Goal: Task Accomplishment & Management: Use online tool/utility

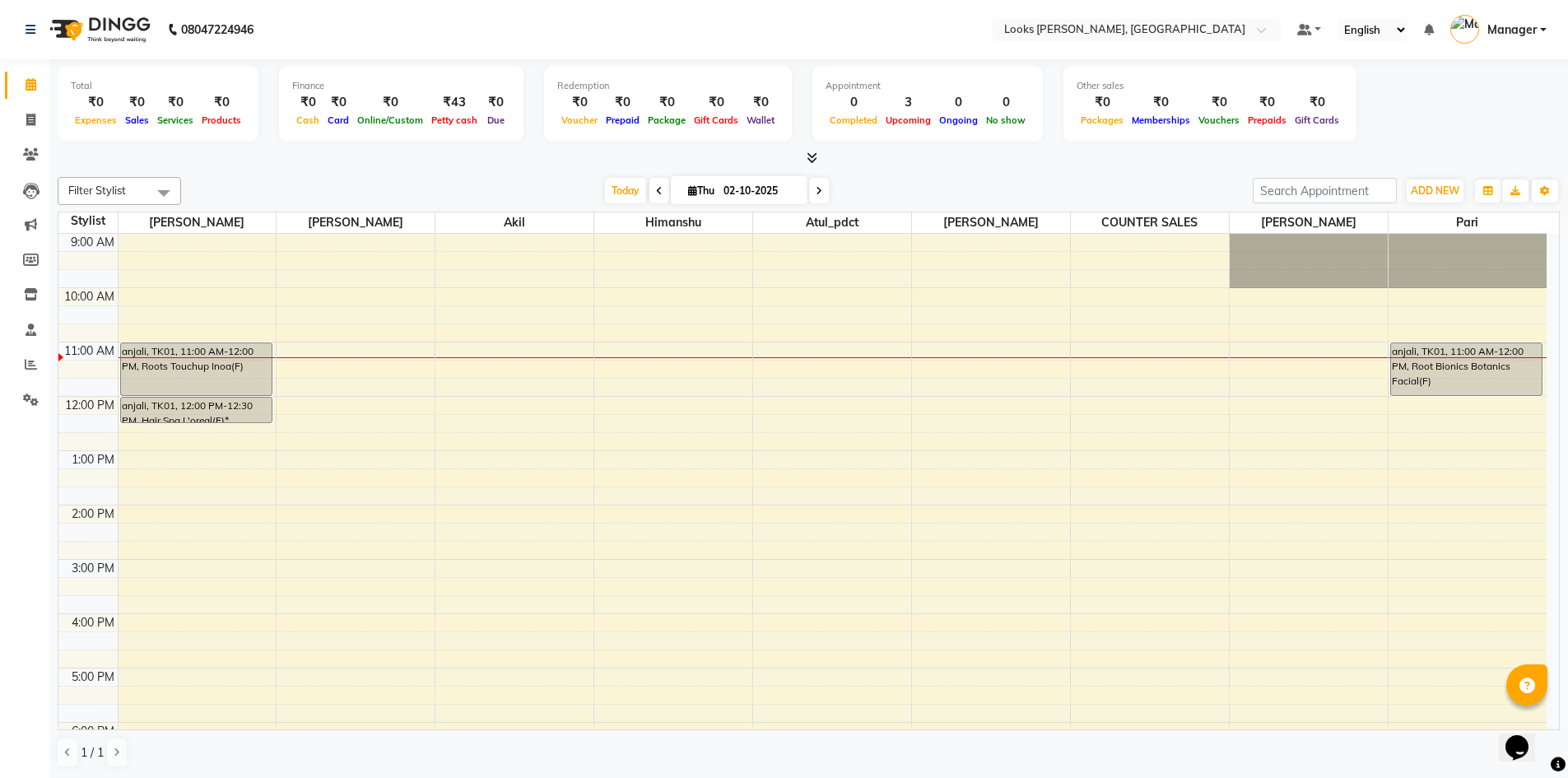
scroll to position [55, 0]
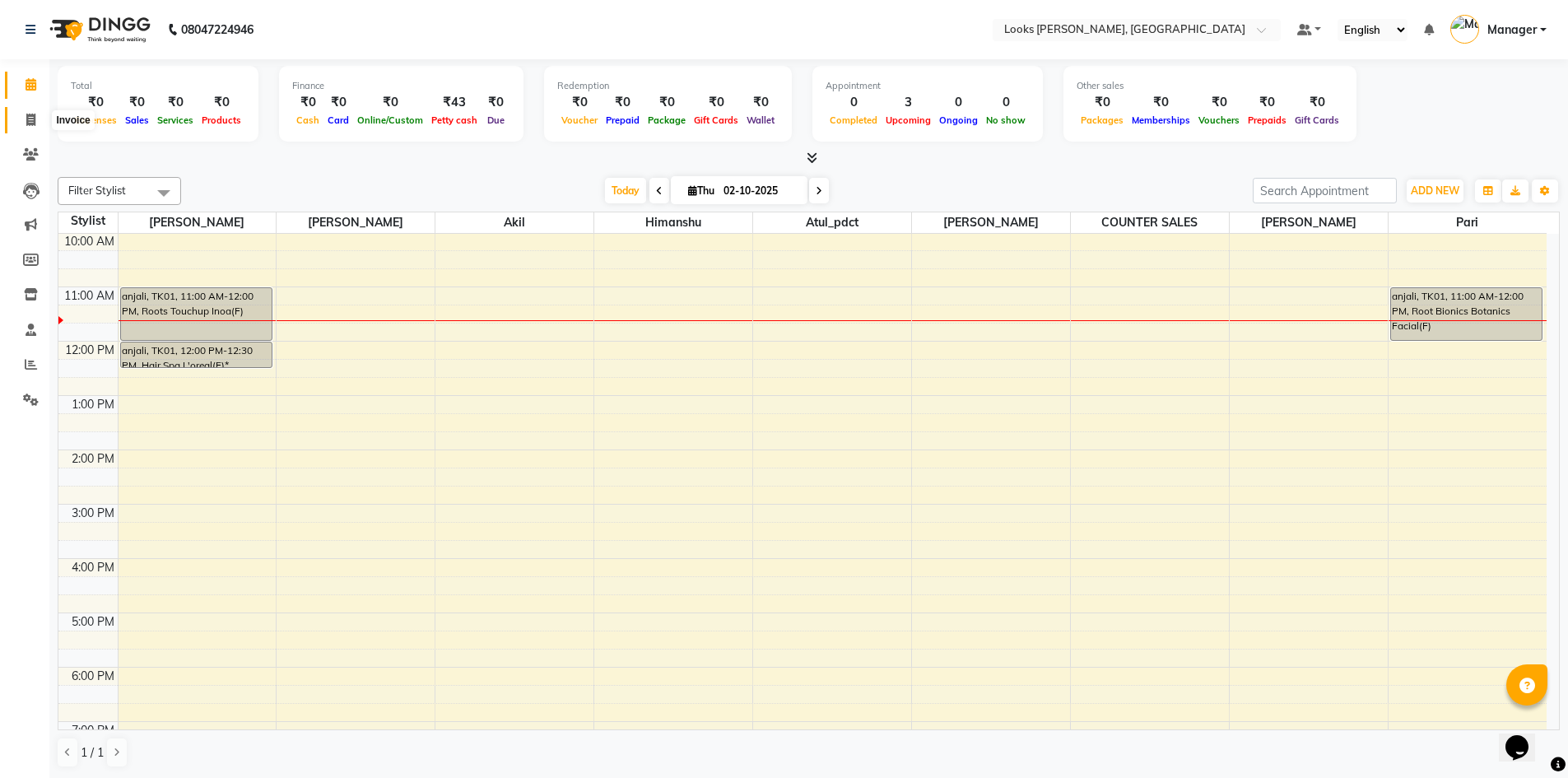
click at [36, 116] on icon at bounding box center [30, 119] width 9 height 12
select select "service"
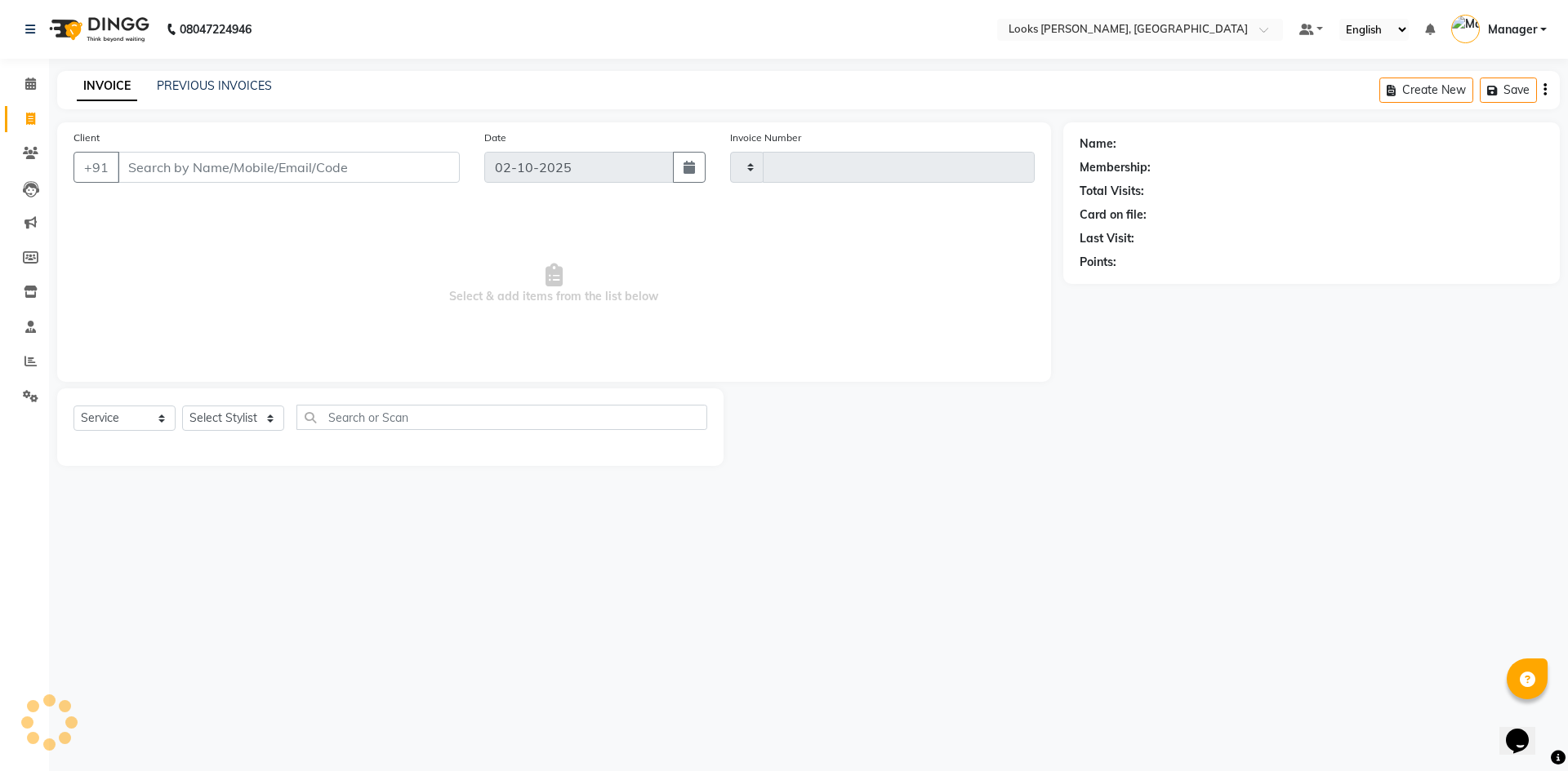
type input "1289"
select select "6017"
click at [233, 167] on input "Client" at bounding box center [288, 167] width 342 height 31
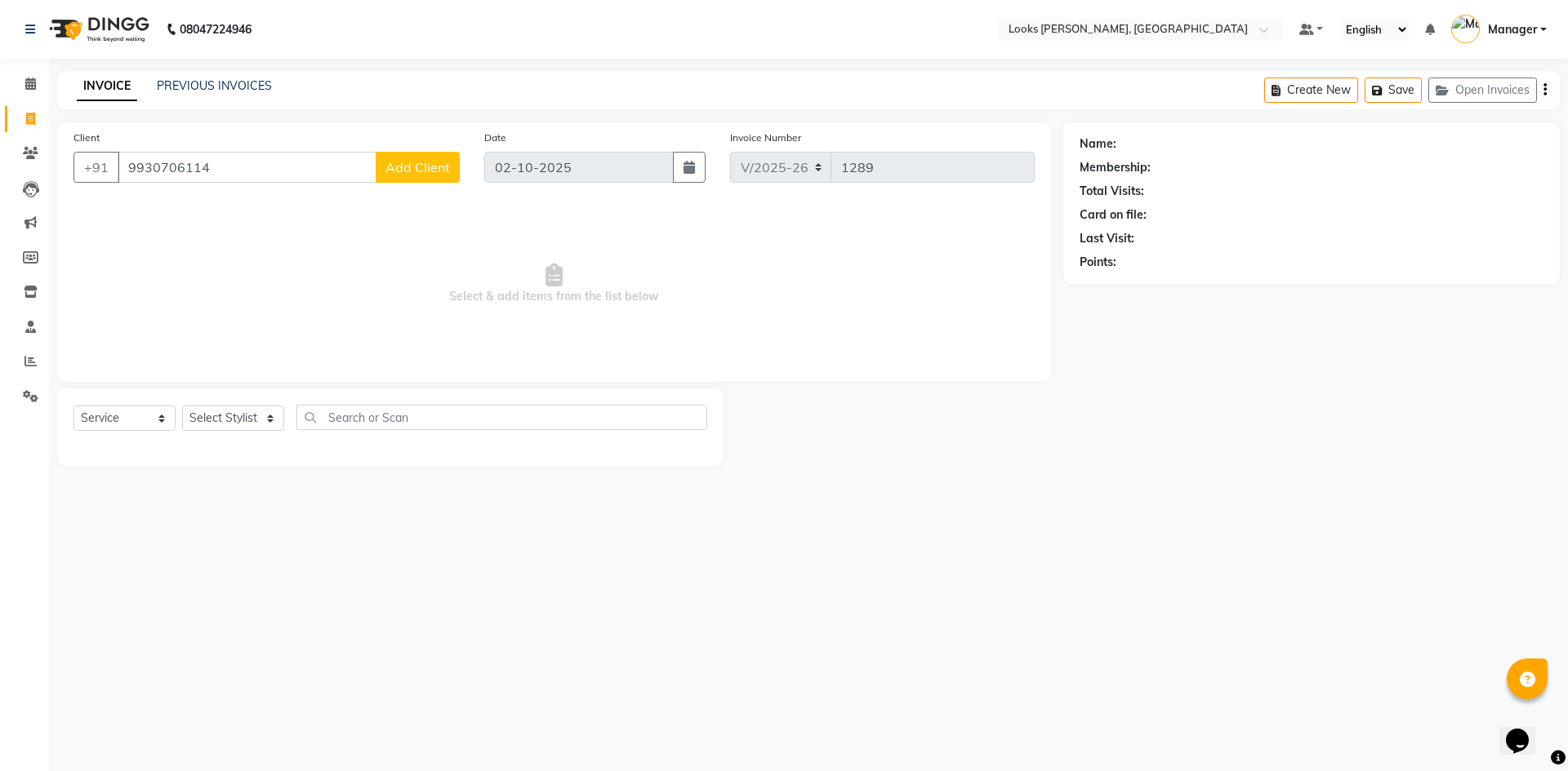
type input "9930706114"
click at [425, 174] on span "Add Client" at bounding box center [417, 167] width 64 height 17
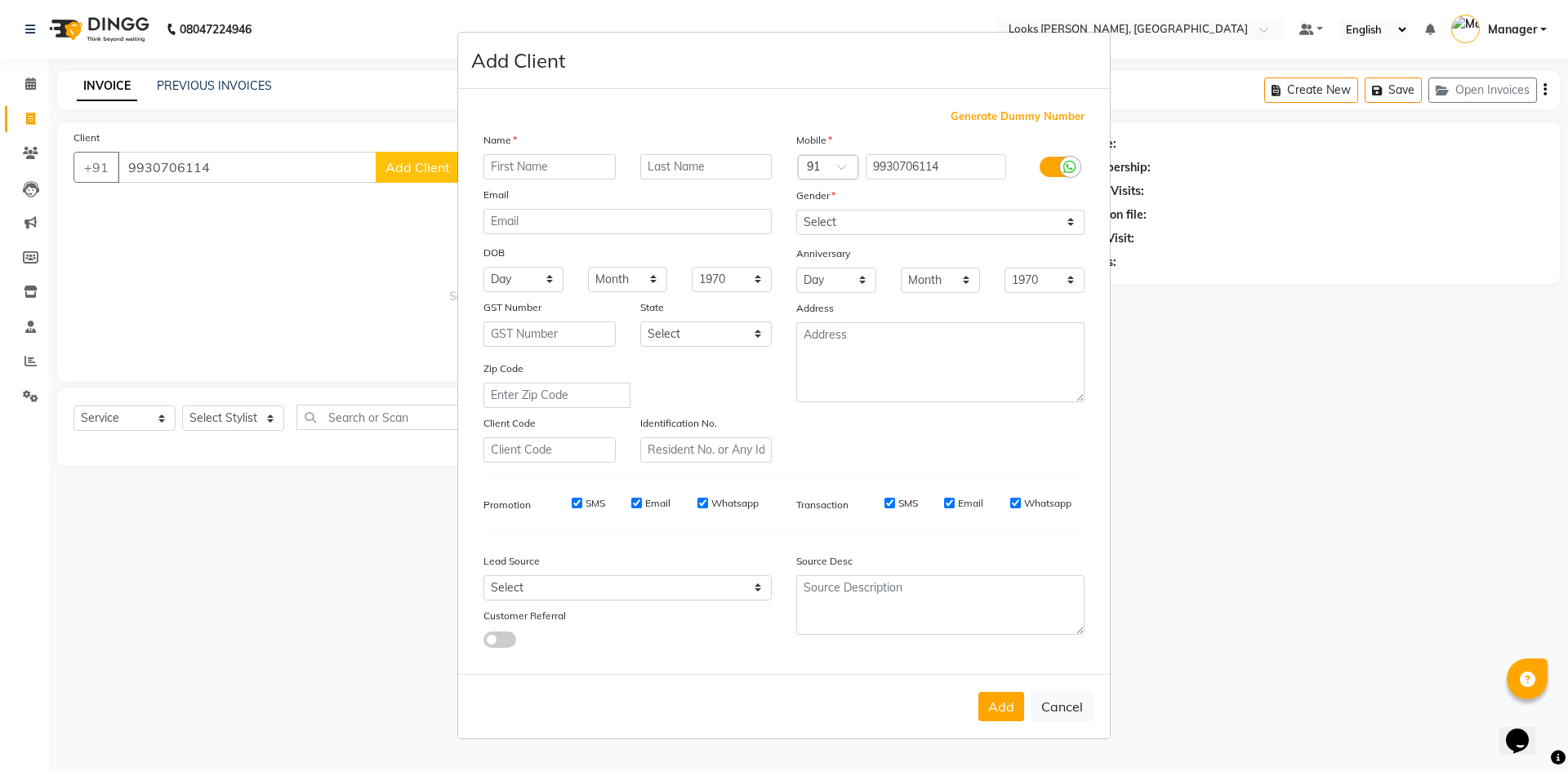
click at [543, 155] on input "text" at bounding box center [549, 167] width 132 height 26
type input "[PERSON_NAME]"
click at [927, 224] on select "Select [DEMOGRAPHIC_DATA] [DEMOGRAPHIC_DATA] Other Prefer Not To Say" at bounding box center [940, 223] width 288 height 26
select select "[DEMOGRAPHIC_DATA]"
click at [796, 210] on select "Select [DEMOGRAPHIC_DATA] [DEMOGRAPHIC_DATA] Other Prefer Not To Say" at bounding box center [940, 223] width 288 height 26
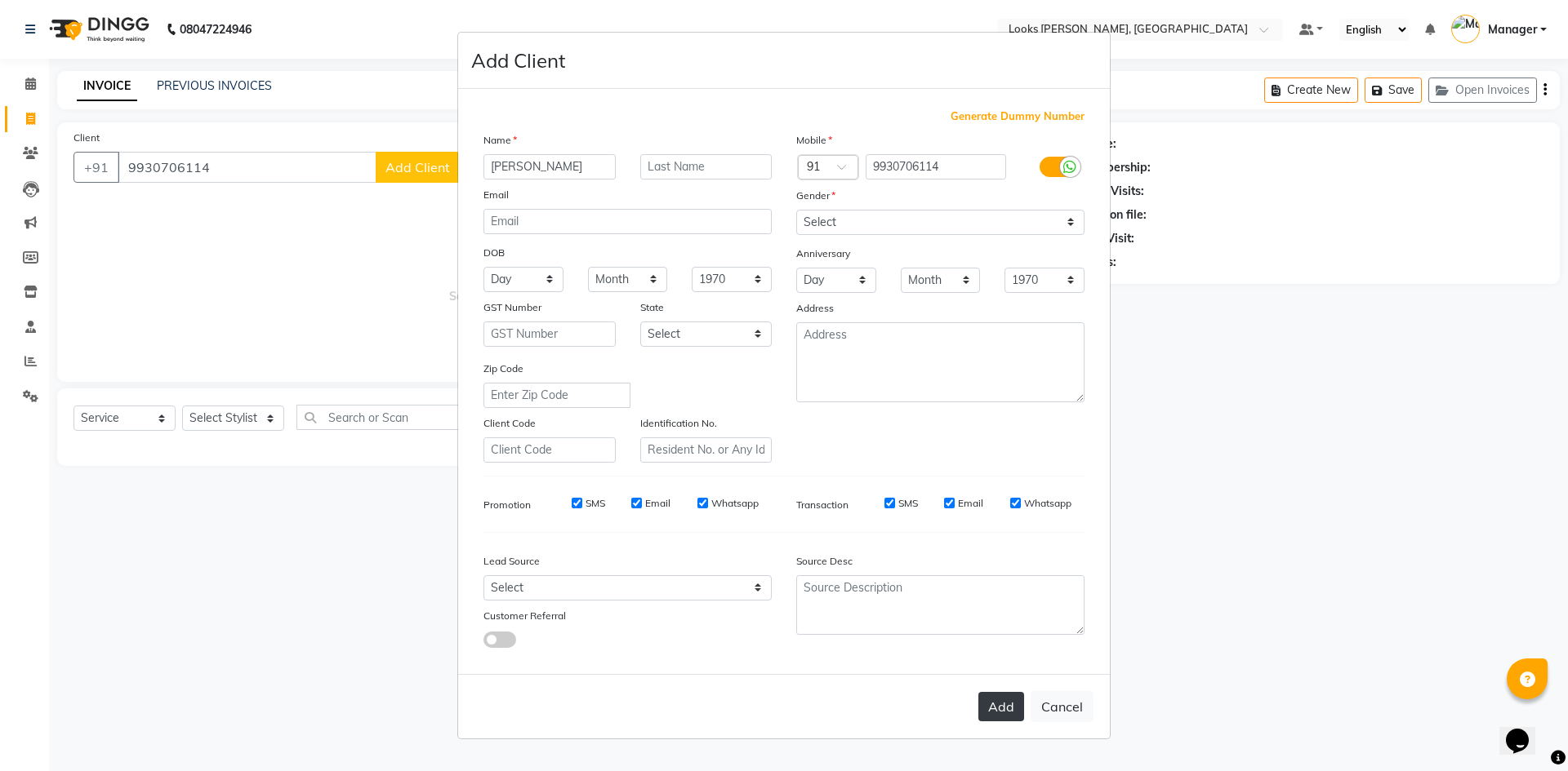
click at [1006, 706] on button "Add" at bounding box center [1001, 707] width 45 height 30
select select
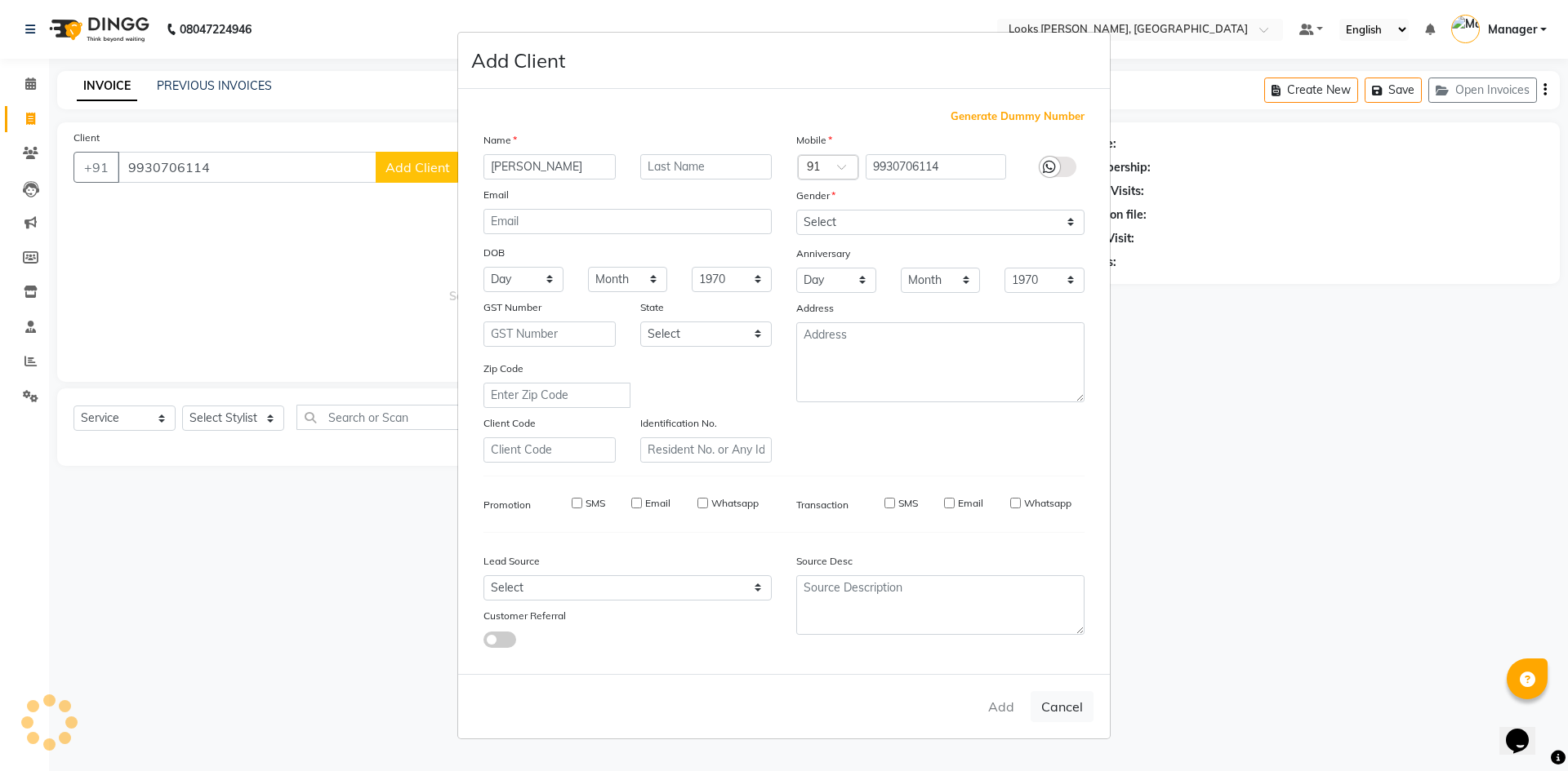
select select
checkbox input "false"
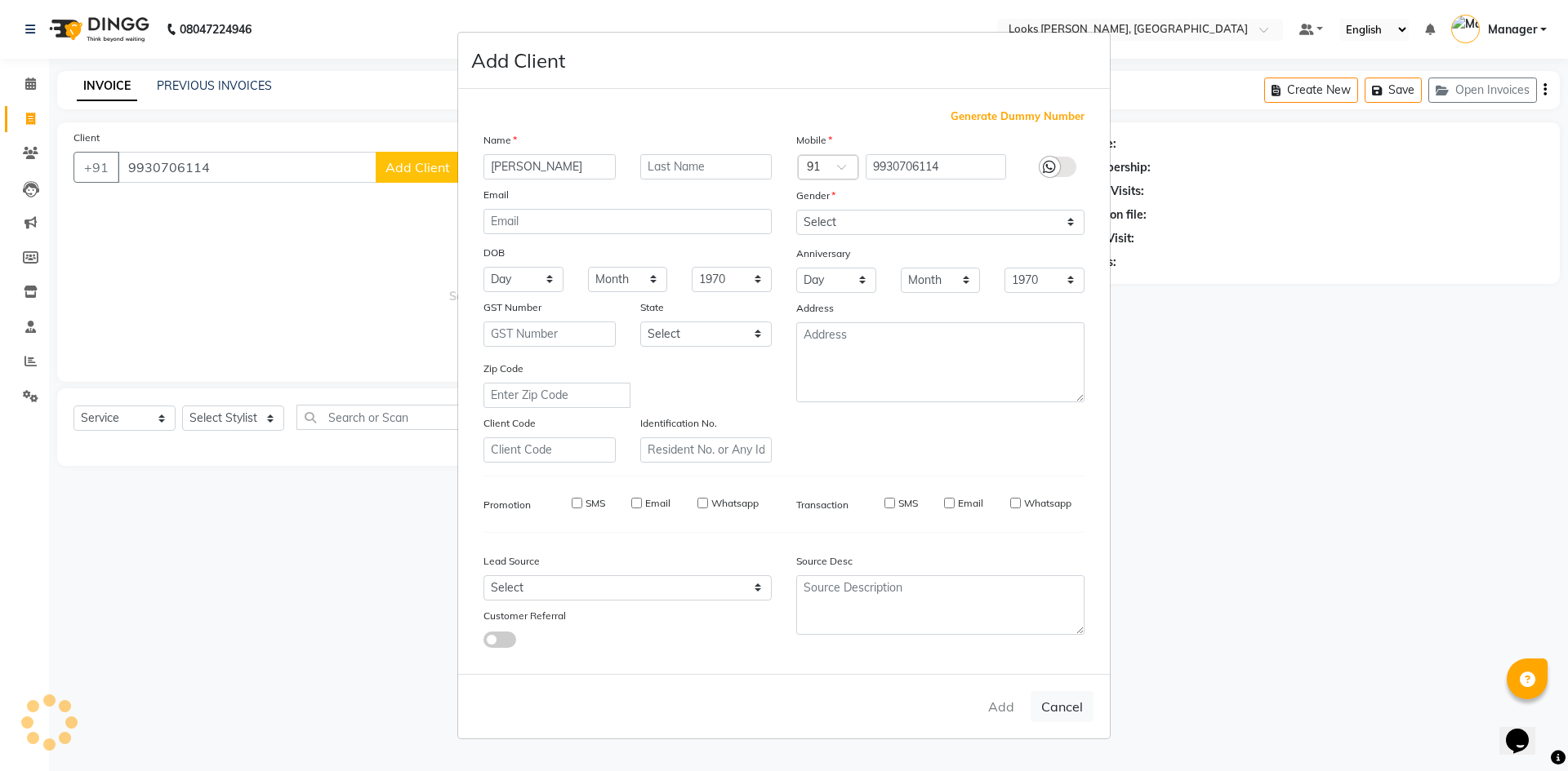
checkbox input "false"
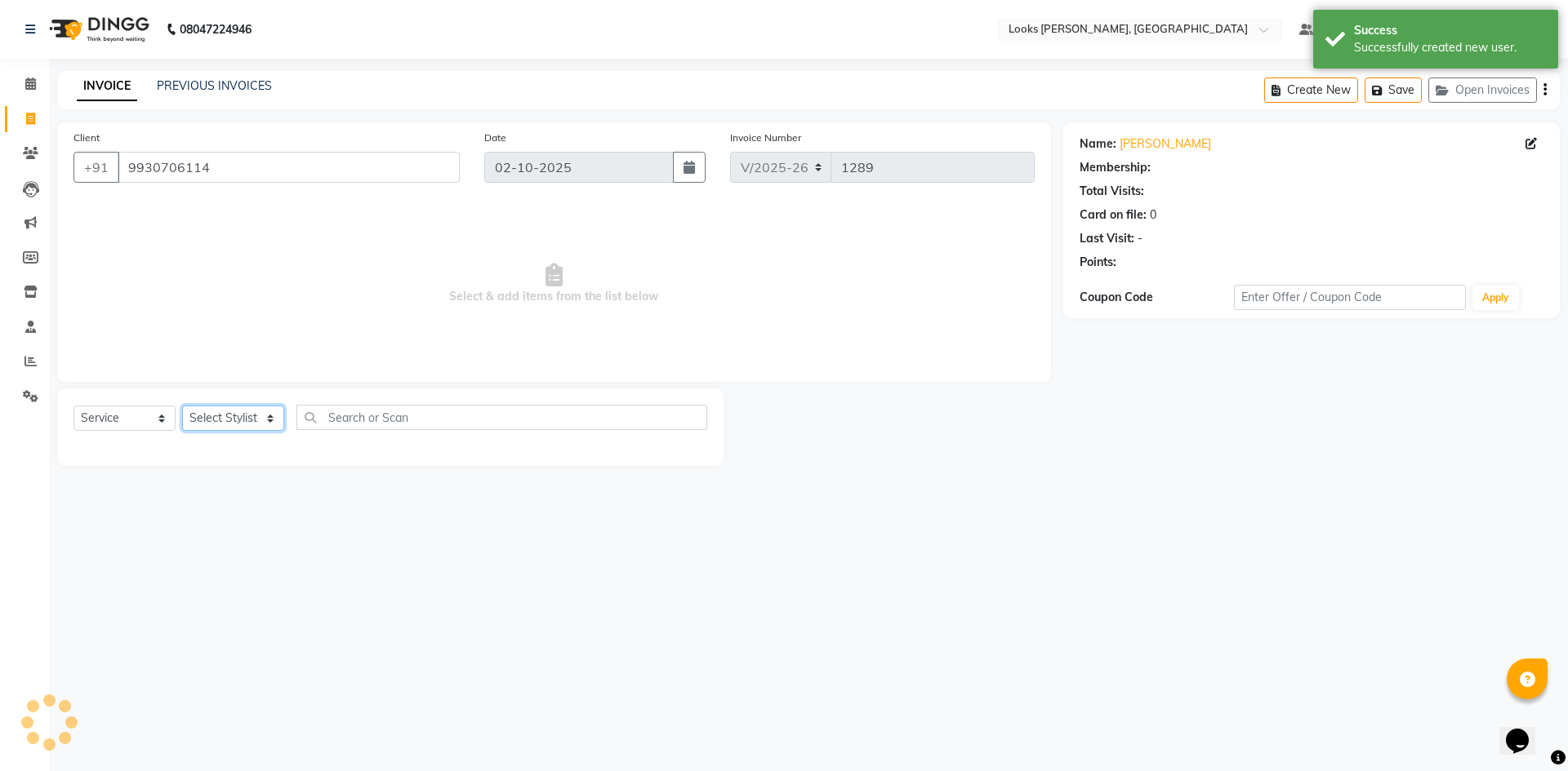
select select "1: Object"
click at [262, 414] on select "Select Stylist [PERSON_NAME] [PERSON_NAME] Atul_pdct BRM_MASTER COUNTER SALES […" at bounding box center [233, 418] width 102 height 26
select select "44372"
click at [182, 405] on select "Select Stylist [PERSON_NAME] [PERSON_NAME] Atul_pdct BRM_MASTER COUNTER SALES […" at bounding box center [233, 418] width 102 height 26
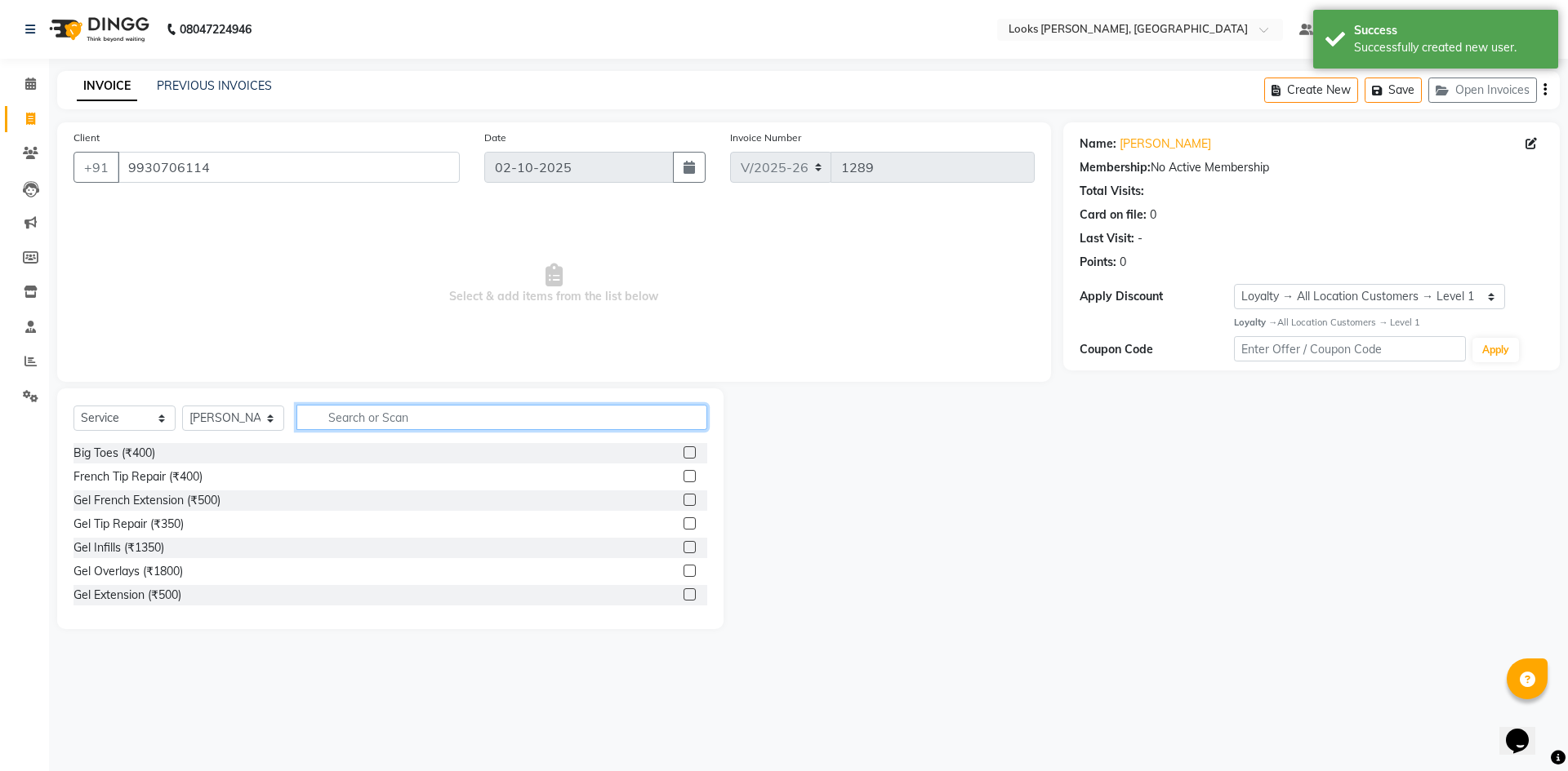
click at [454, 406] on input "text" at bounding box center [502, 418] width 410 height 26
type input "beard"
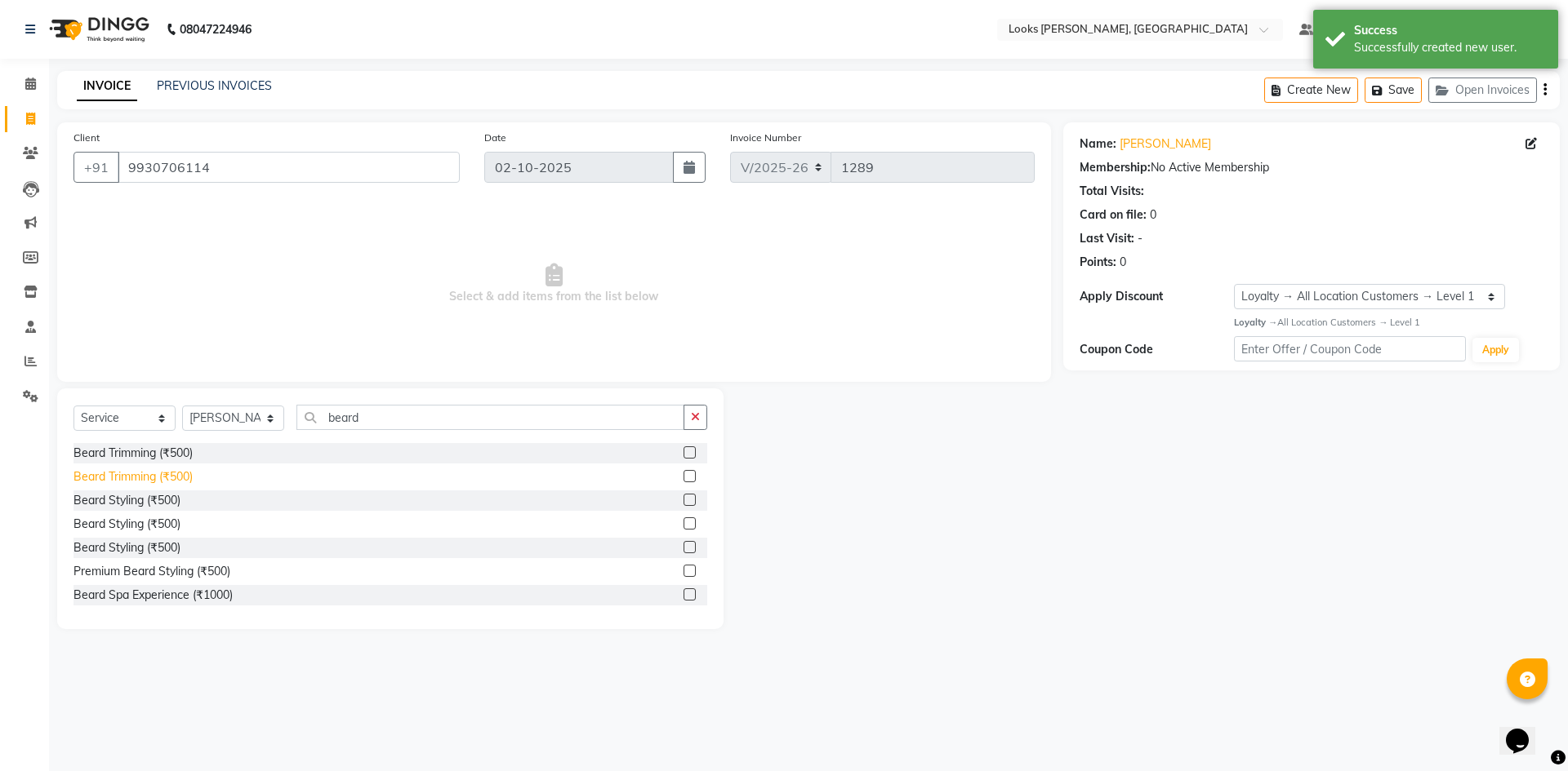
click at [159, 474] on div "Beard Trimming (₹500)" at bounding box center [133, 476] width 119 height 17
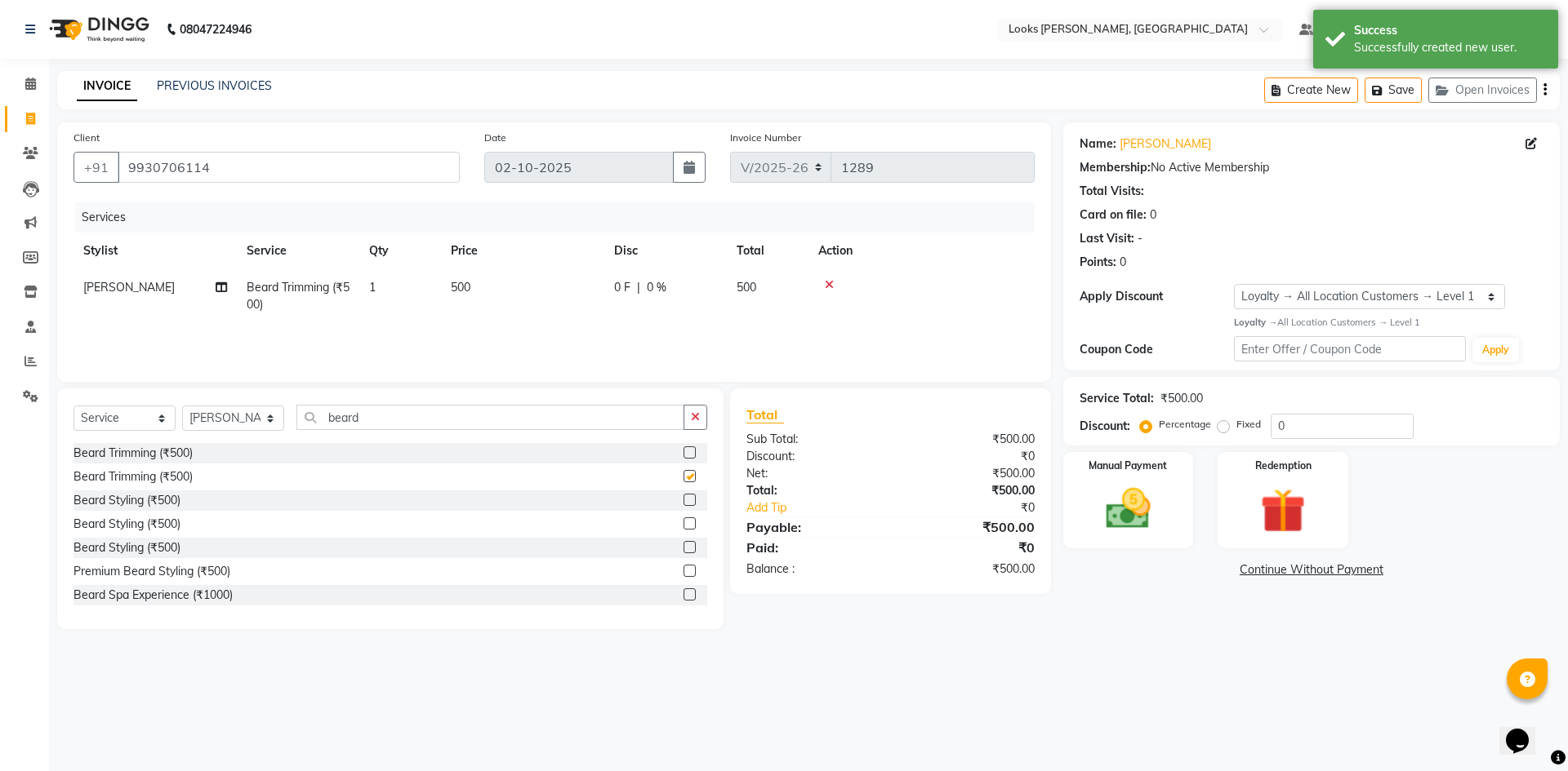
checkbox input "false"
click at [472, 284] on td "500" at bounding box center [523, 296] width 164 height 54
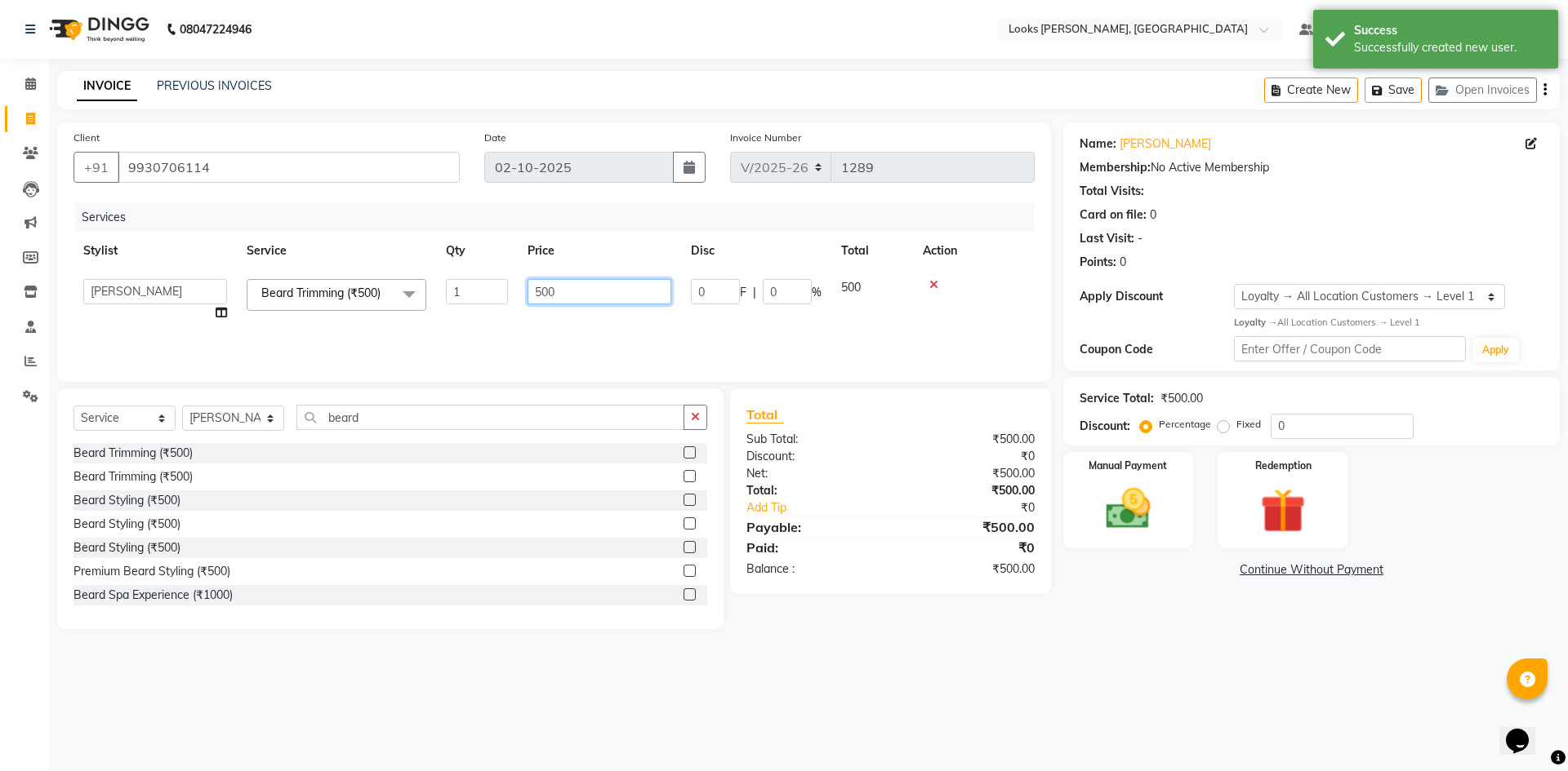
click at [576, 287] on input "500" at bounding box center [600, 292] width 144 height 26
click at [576, 288] on input "500" at bounding box center [600, 292] width 144 height 26
type input "300"
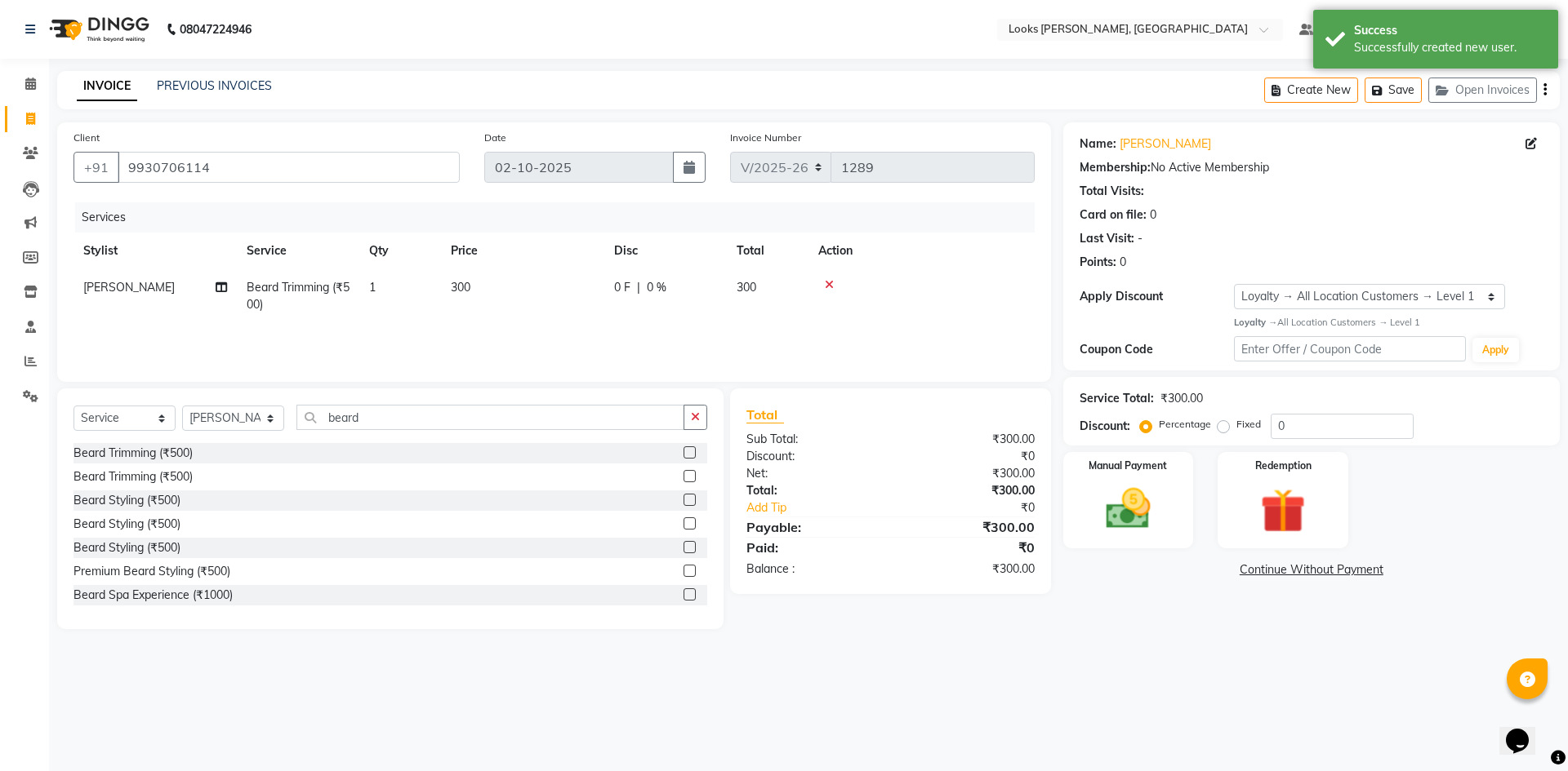
click at [773, 311] on tr "[PERSON_NAME] (₹500) 1 300 0 F | 0 % 300" at bounding box center [554, 296] width 961 height 54
click at [690, 277] on td "0 F | 0 %" at bounding box center [666, 296] width 122 height 54
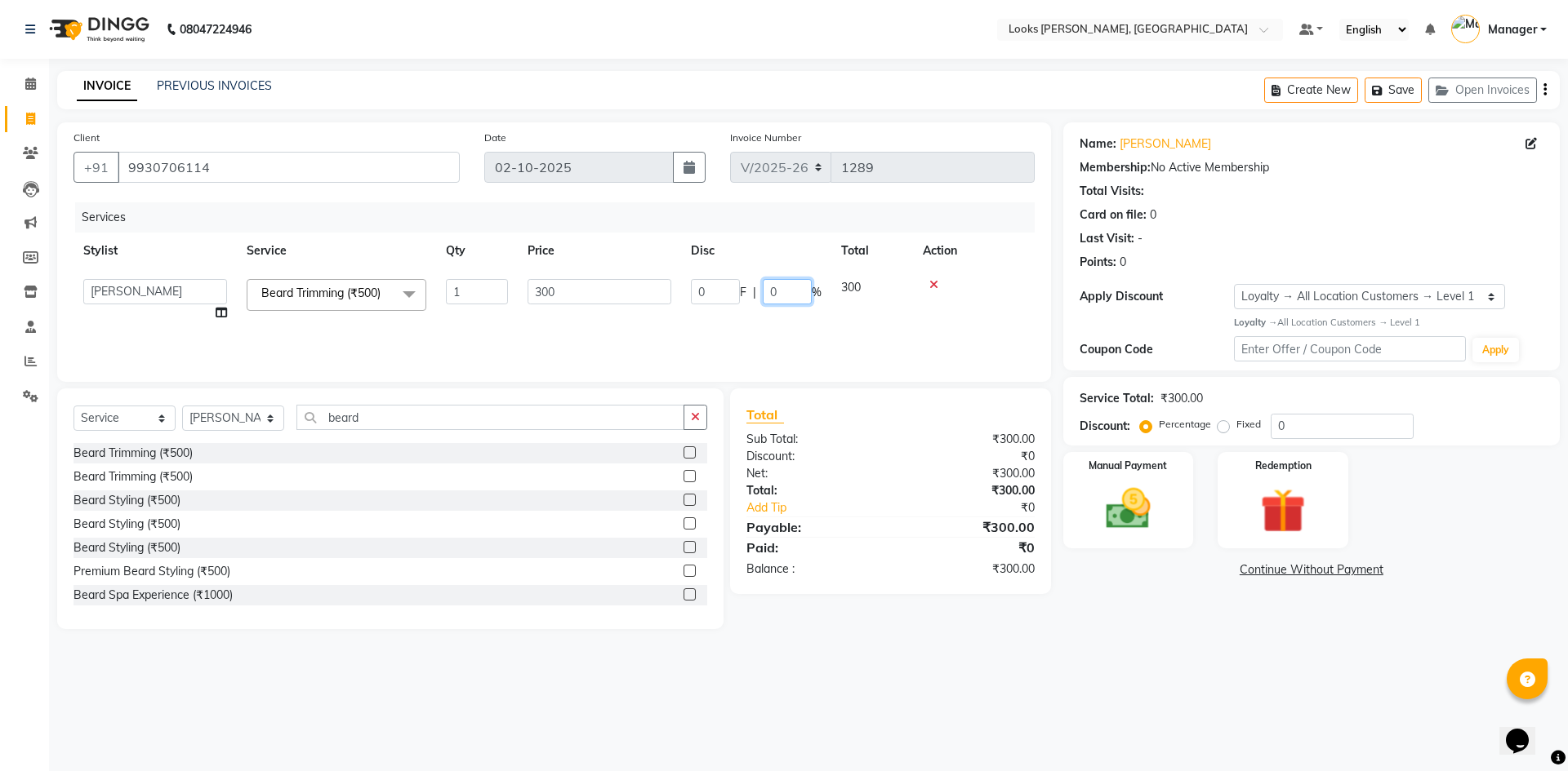
click at [779, 297] on input "0" at bounding box center [787, 292] width 49 height 26
type input "047.5"
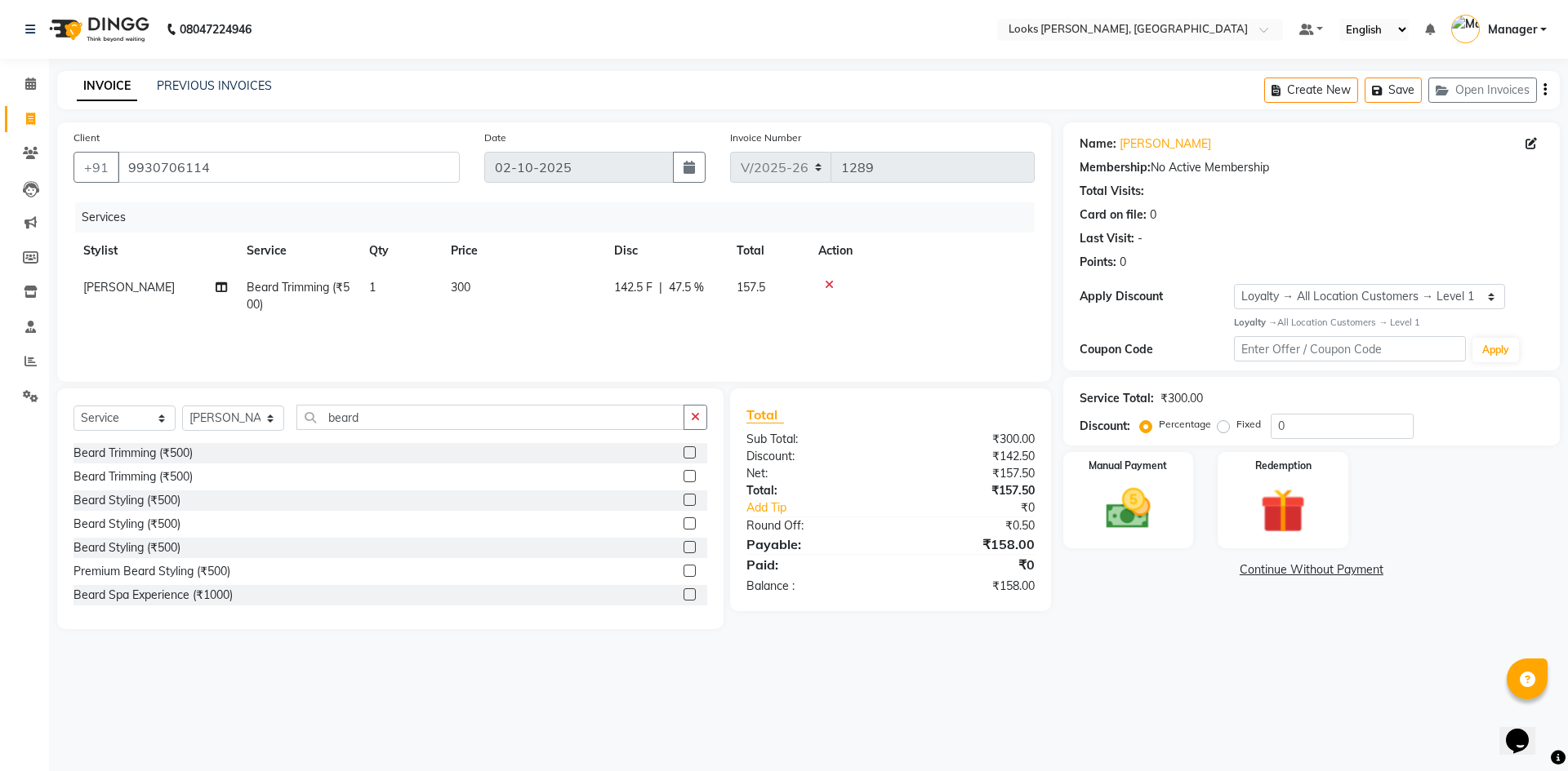
click at [1269, 636] on main "INVOICE PREVIOUS INVOICES Create New Save Open Invoices Client [PHONE_NUMBER] D…" at bounding box center [809, 362] width 1519 height 583
click at [735, 301] on td "157.5" at bounding box center [767, 296] width 82 height 54
click at [805, 296] on input "47.5" at bounding box center [787, 292] width 49 height 26
click at [808, 292] on input "47.5" at bounding box center [787, 292] width 49 height 26
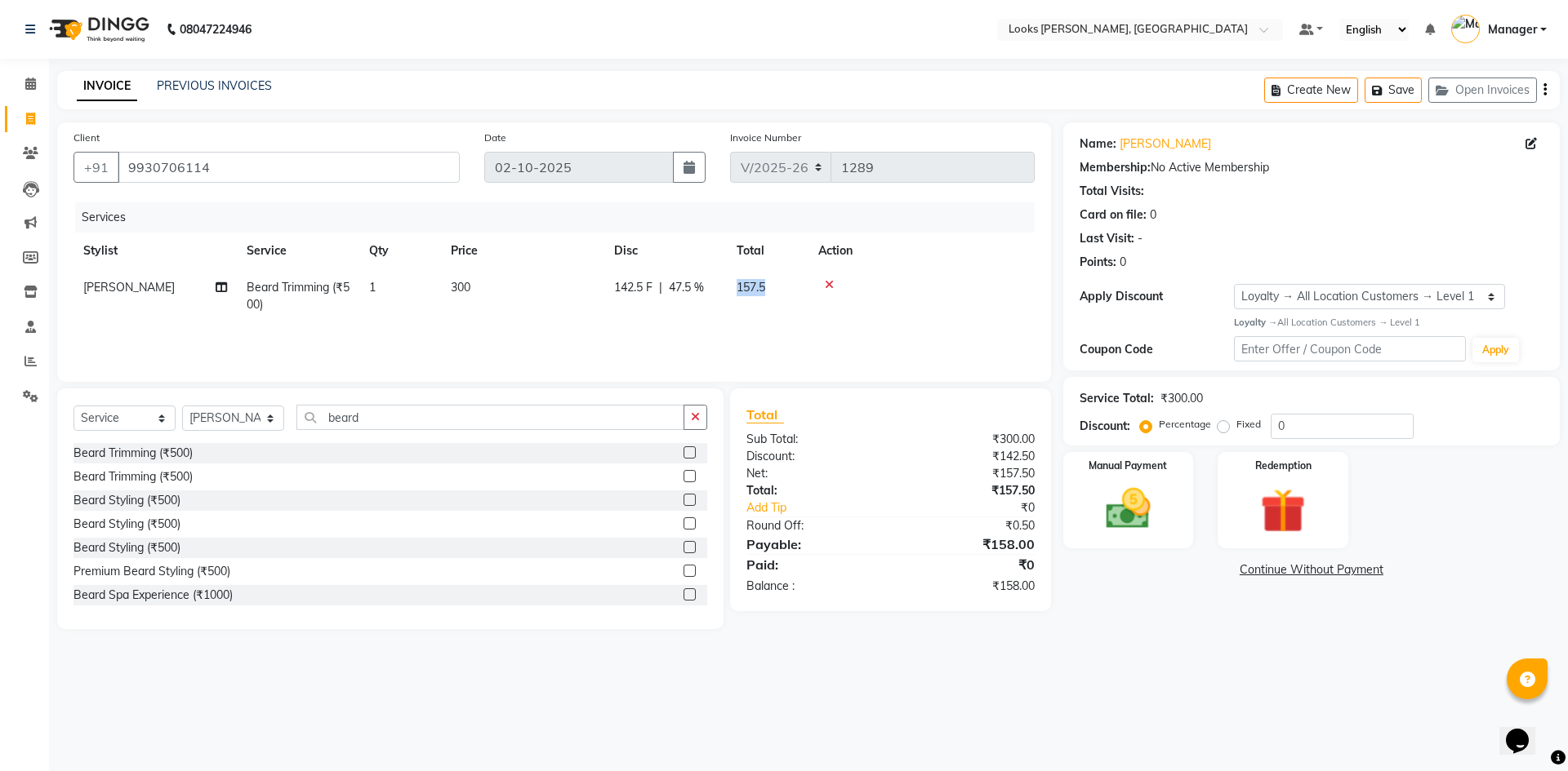
click at [735, 291] on td "157.5" at bounding box center [767, 296] width 82 height 54
click at [733, 290] on input "142.5" at bounding box center [715, 292] width 49 height 26
type input "140"
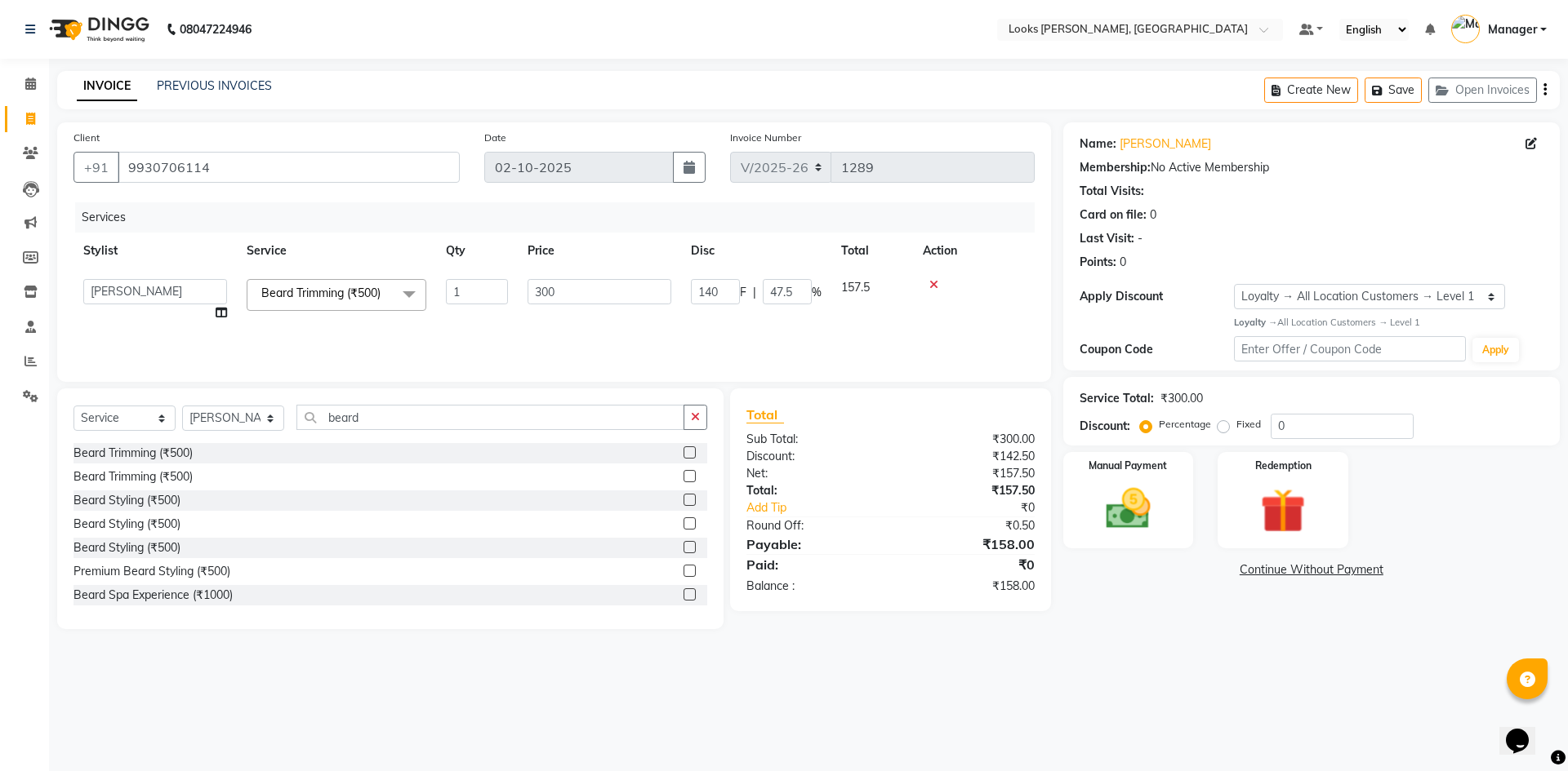
click at [1333, 696] on div "08047224946 Select Location × Looks [GEOGRAPHIC_DATA], [GEOGRAPHIC_DATA] Defaul…" at bounding box center [784, 386] width 1568 height 771
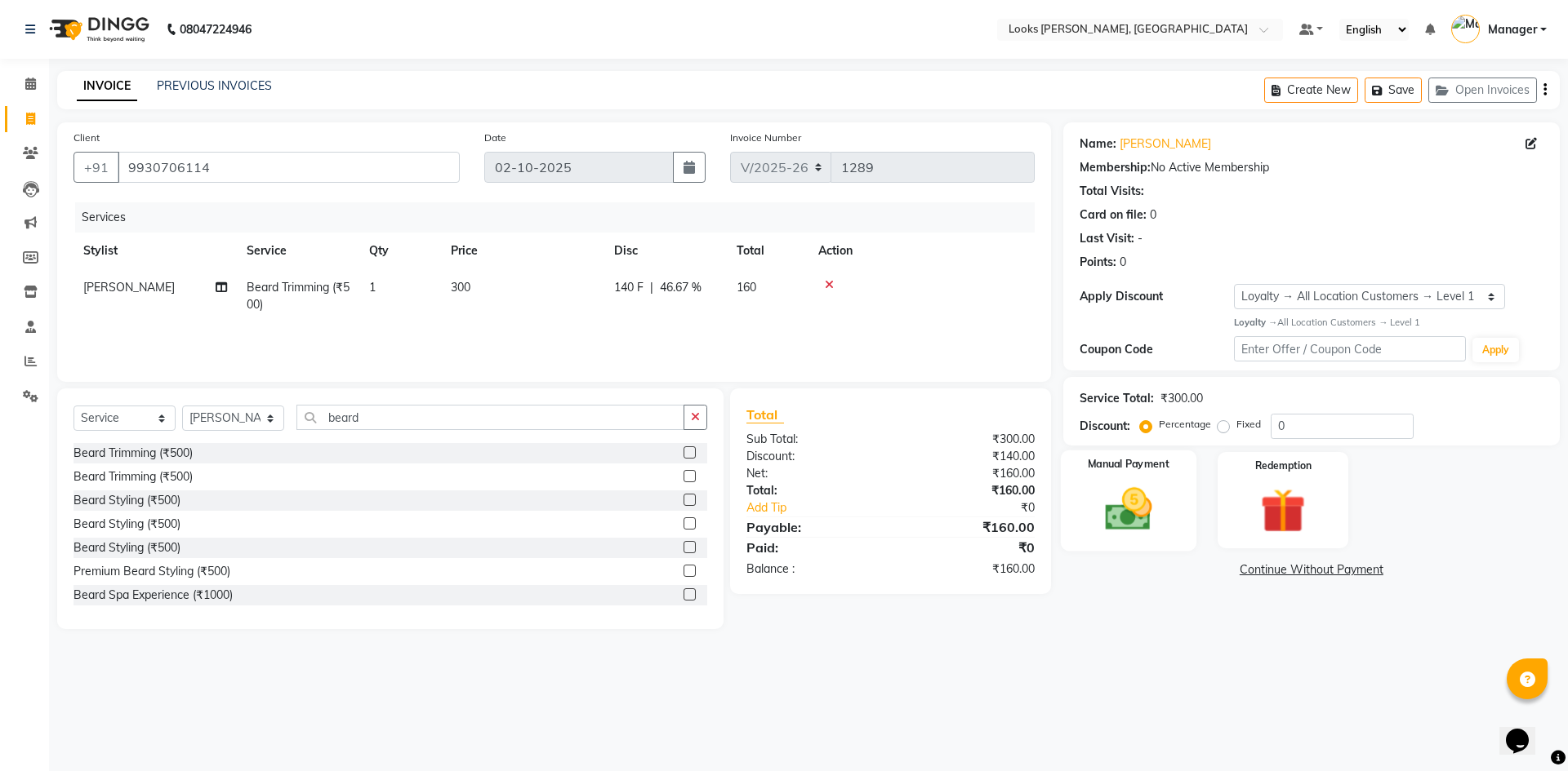
click at [1118, 498] on img at bounding box center [1127, 509] width 76 height 54
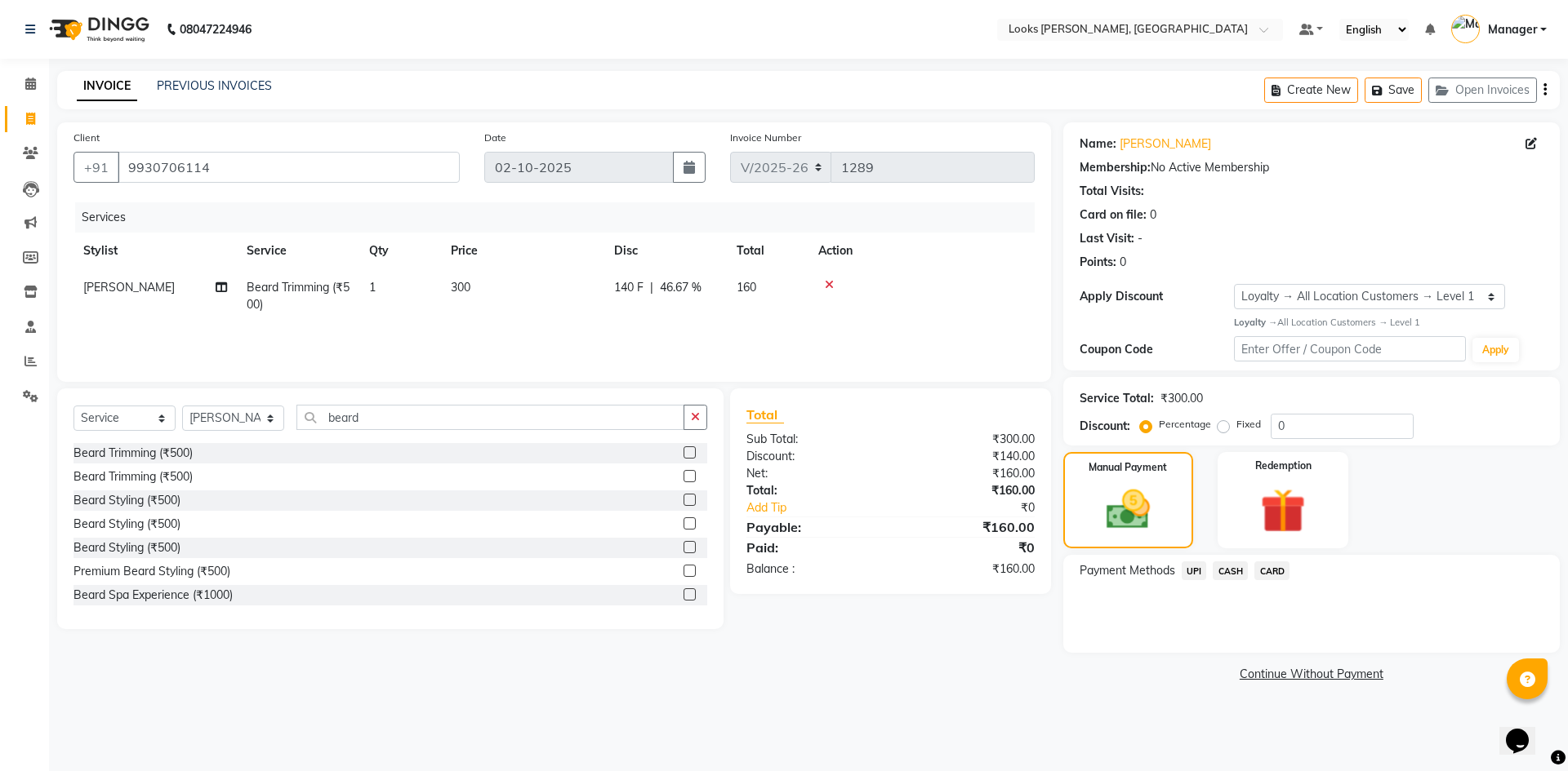
click at [1230, 565] on span "CASH" at bounding box center [1230, 571] width 36 height 19
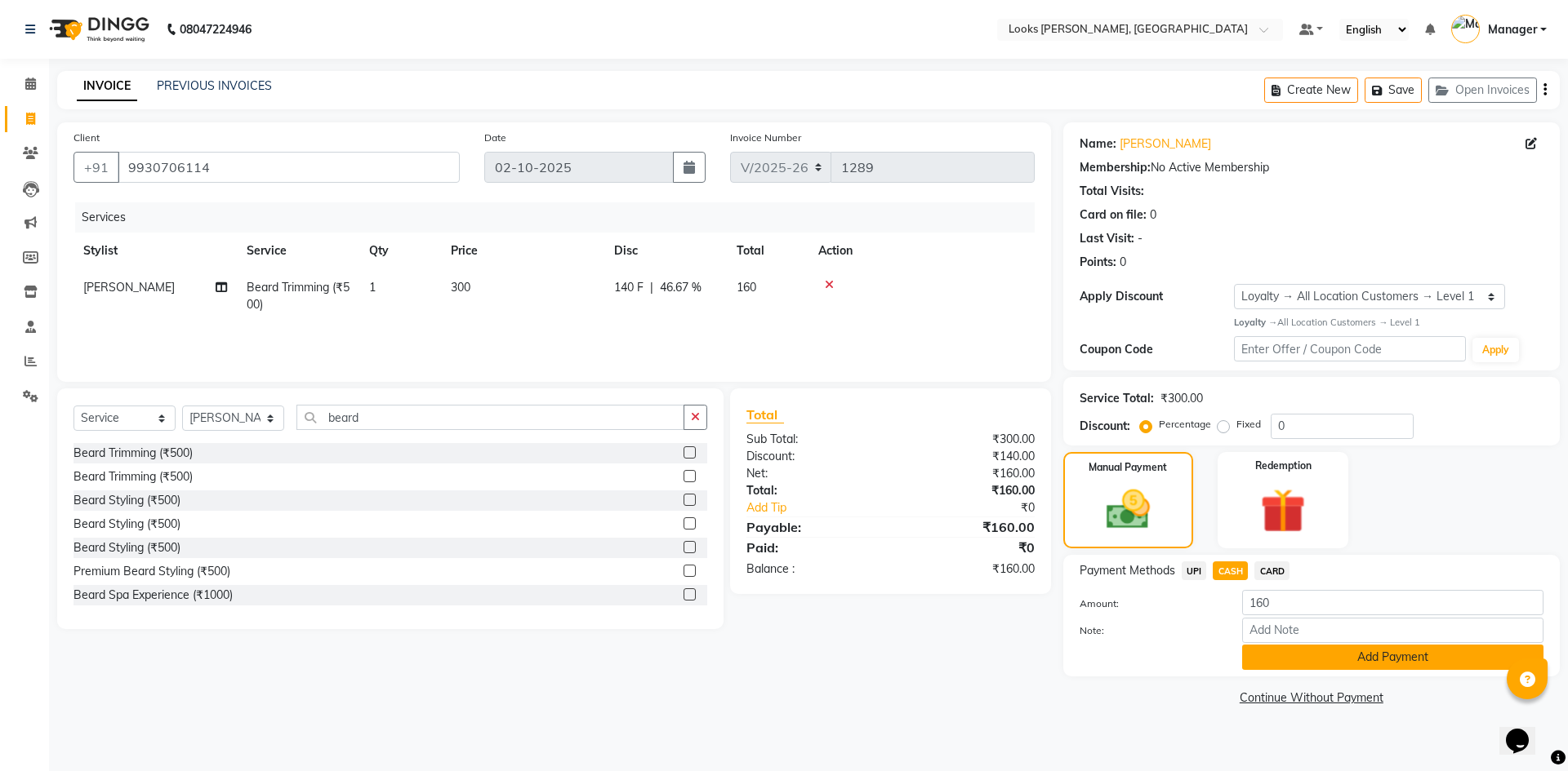
click at [1372, 656] on button "Add Payment" at bounding box center [1391, 658] width 301 height 26
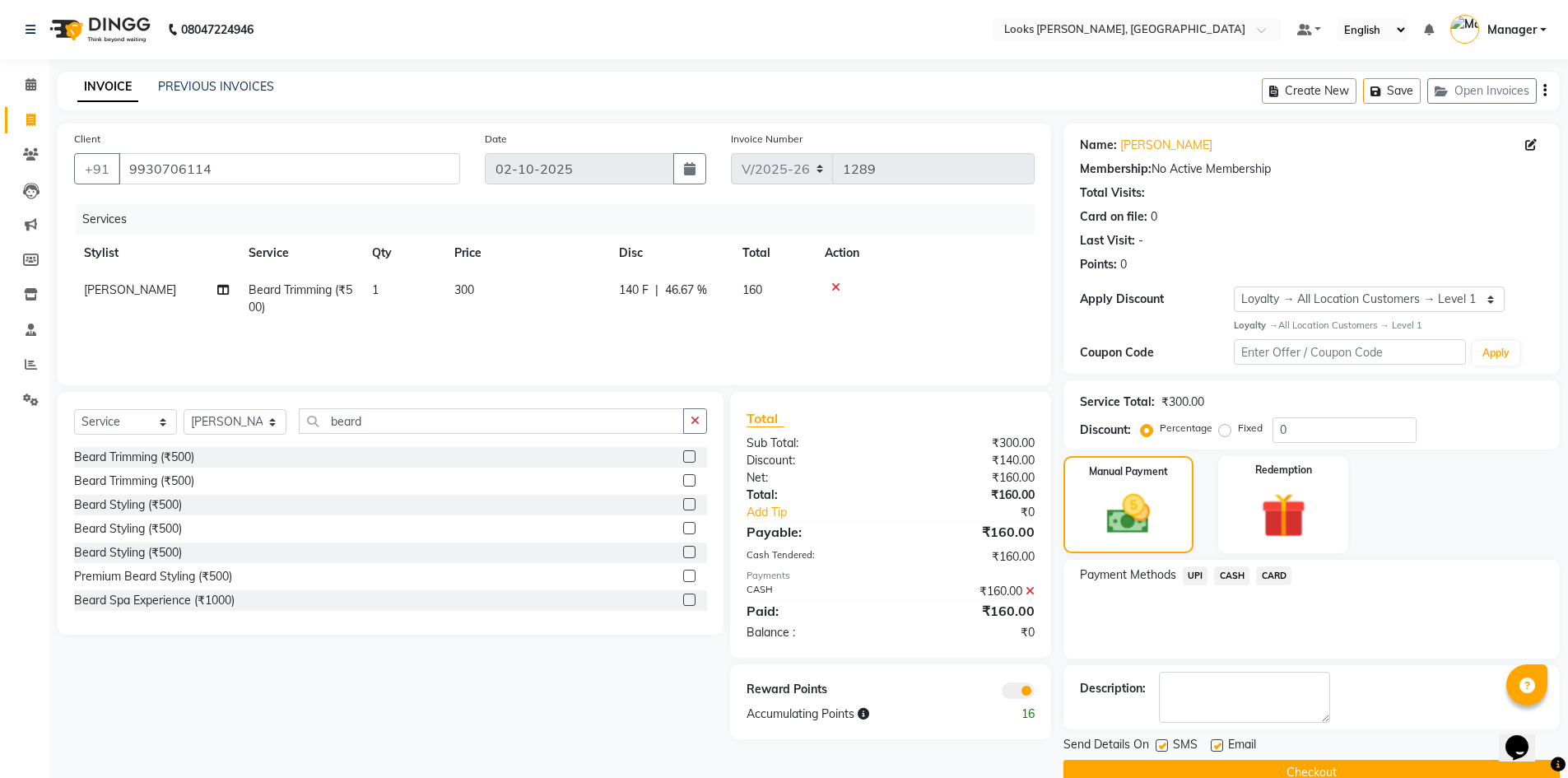
scroll to position [32, 0]
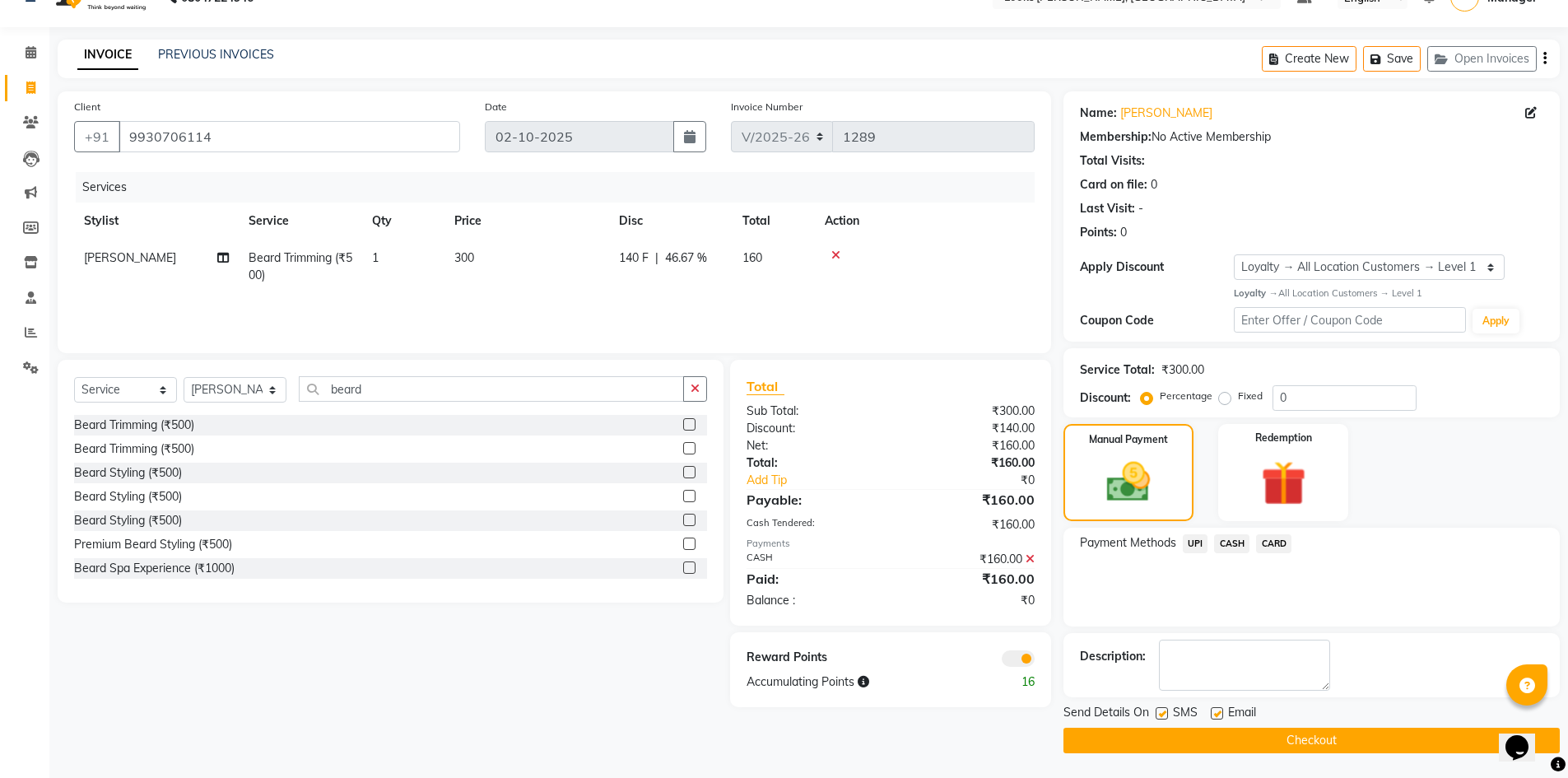
click at [1014, 660] on span at bounding box center [1018, 659] width 33 height 17
click at [1035, 662] on input "checkbox" at bounding box center [1035, 662] width 0 height 0
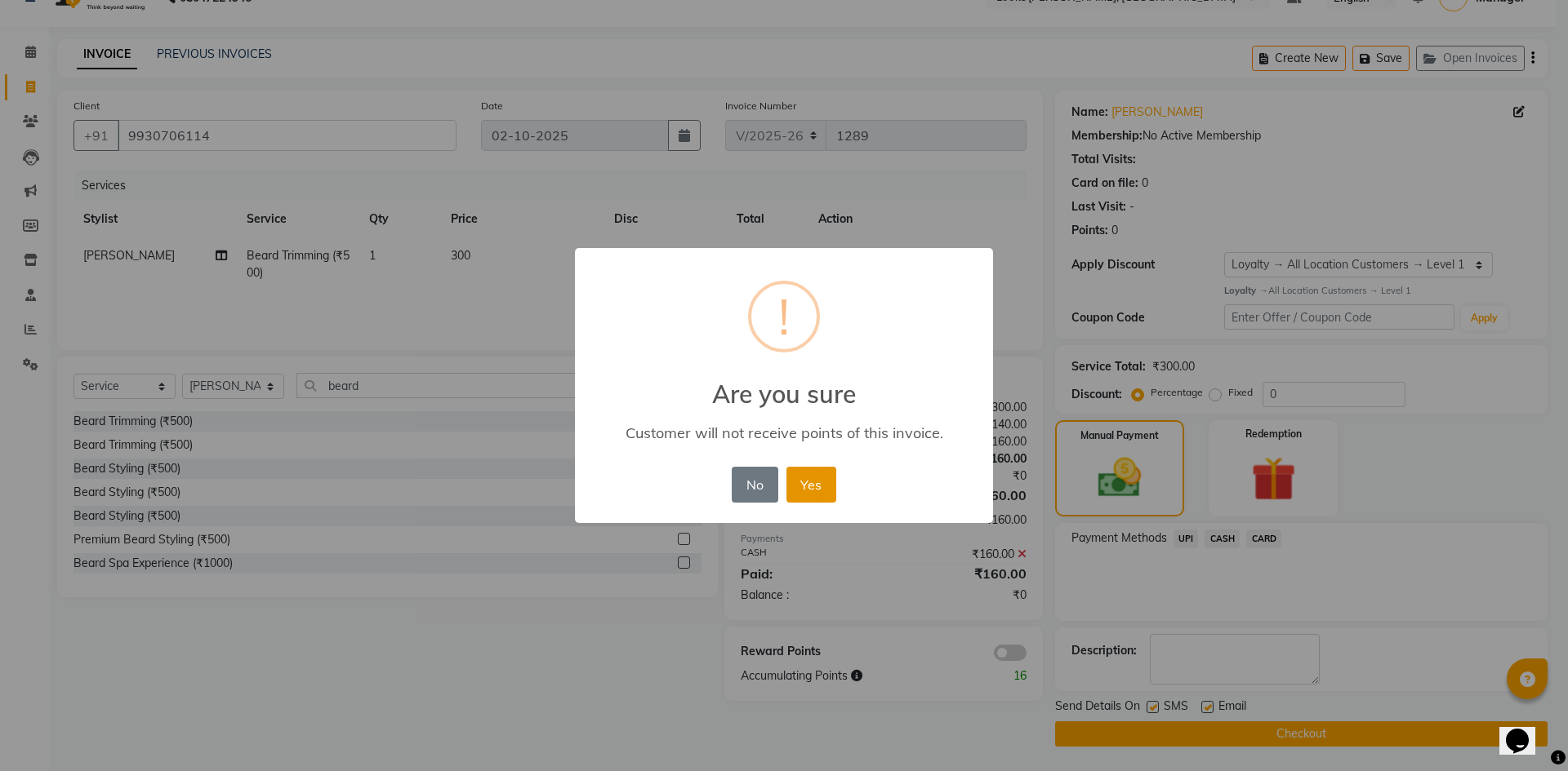
click at [805, 486] on button "Yes" at bounding box center [811, 485] width 50 height 35
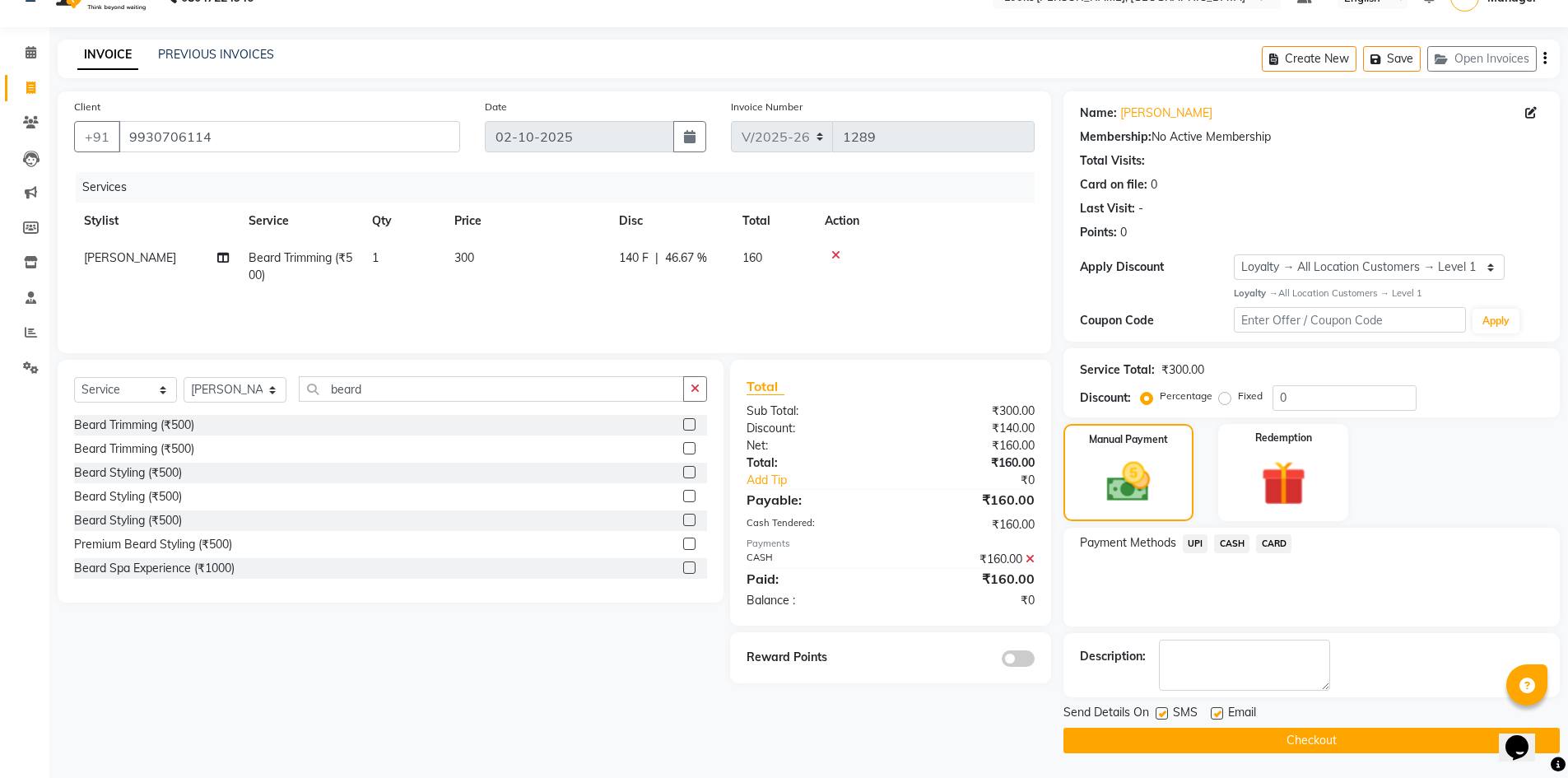
click at [1262, 739] on button "Checkout" at bounding box center [1311, 741] width 496 height 26
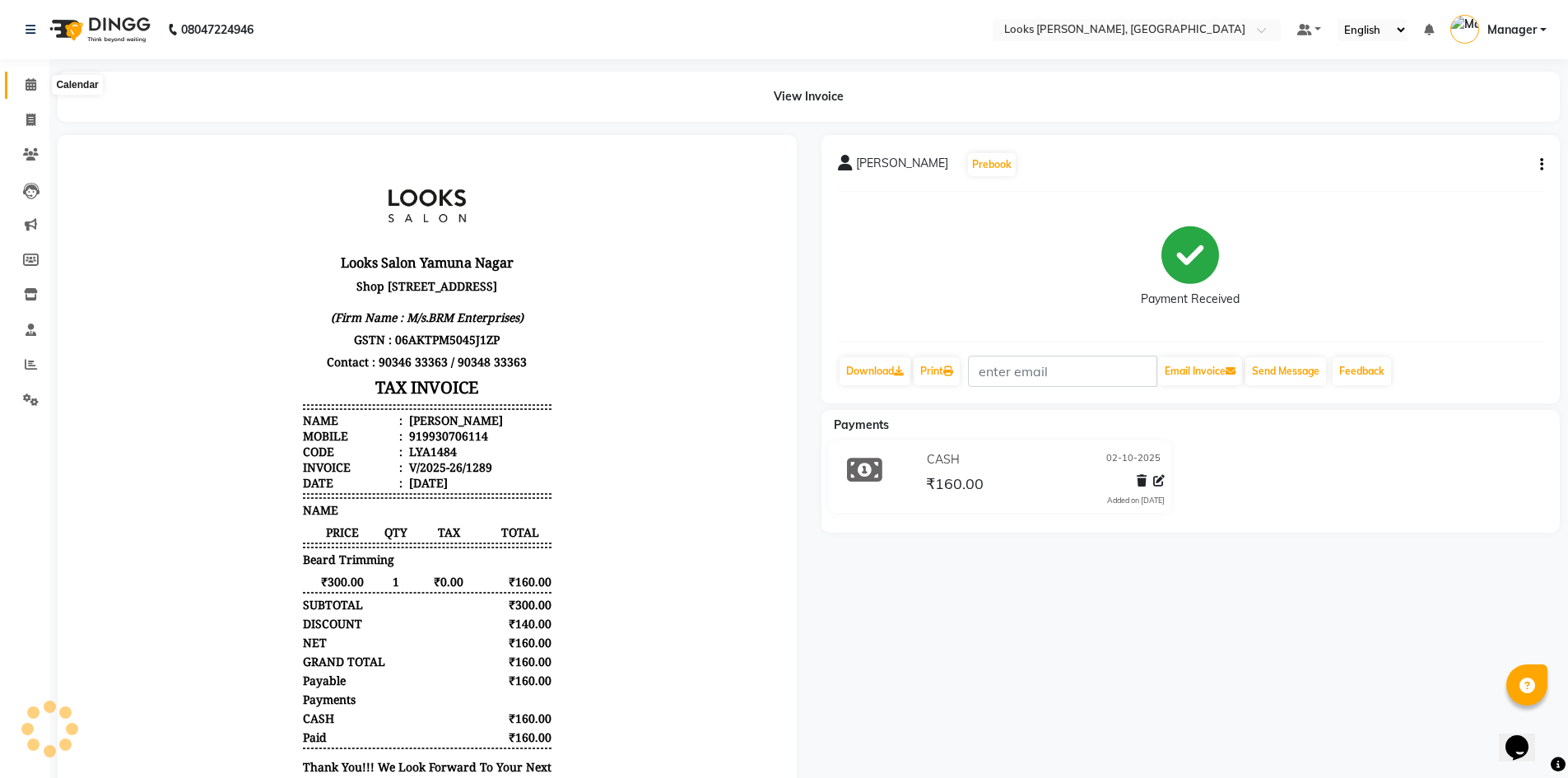
click at [31, 86] on icon at bounding box center [31, 85] width 11 height 12
